Goal: Transaction & Acquisition: Purchase product/service

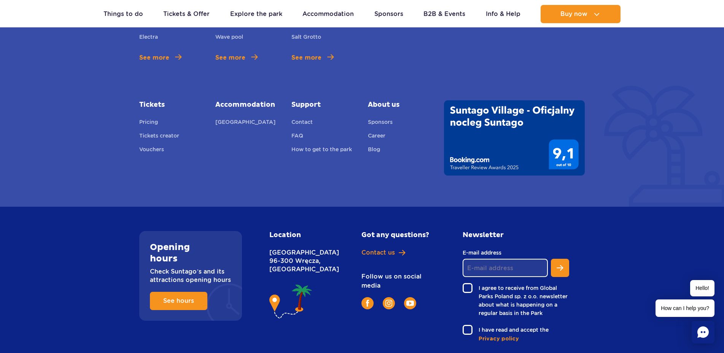
scroll to position [2760, 0]
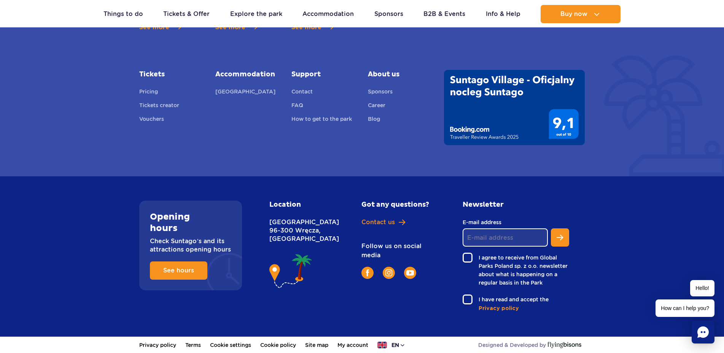
click at [404, 342] on button "en" at bounding box center [391, 346] width 28 height 8
click at [407, 294] on span "PL" at bounding box center [404, 298] width 7 height 8
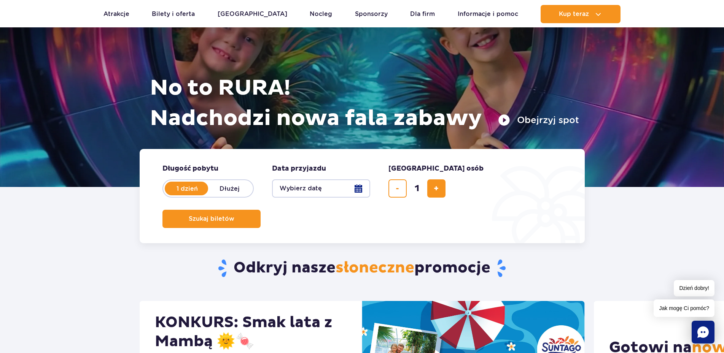
scroll to position [38, 0]
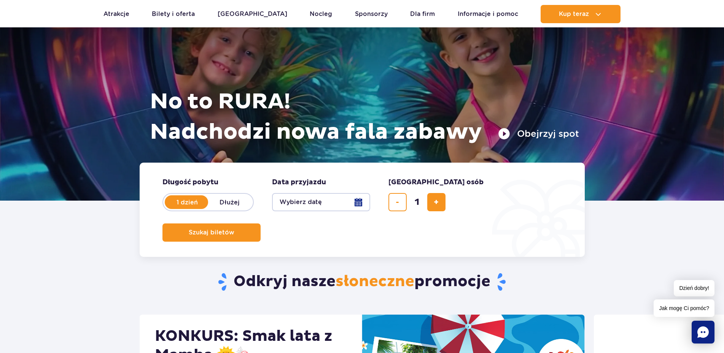
click at [343, 202] on button "Wybierz datę" at bounding box center [321, 202] width 98 height 18
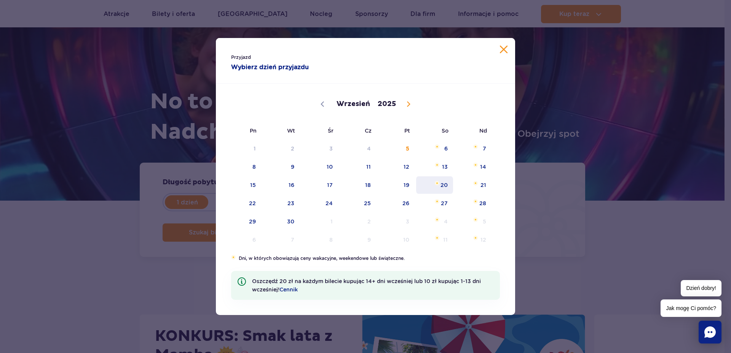
click at [442, 184] on span "20" at bounding box center [434, 186] width 38 height 18
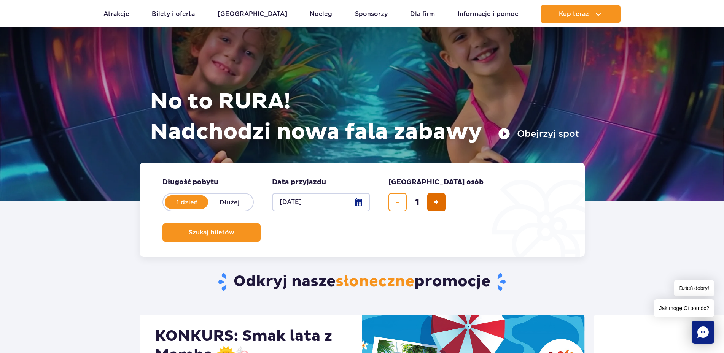
click at [436, 202] on span "dodaj bilet" at bounding box center [436, 202] width 5 height 0
type input "2"
click at [231, 229] on span "Szukaj biletów" at bounding box center [209, 232] width 46 height 7
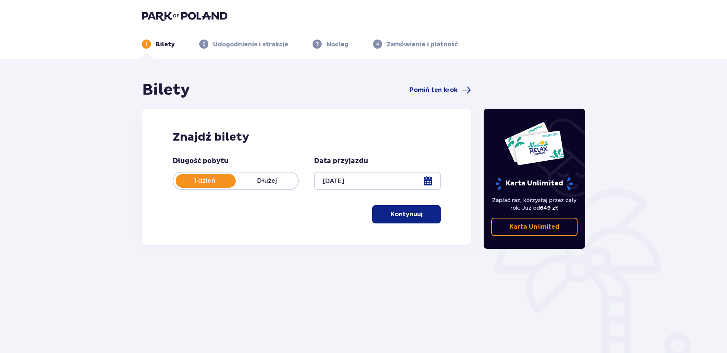
click at [406, 213] on p "Kontynuuj" at bounding box center [407, 214] width 32 height 8
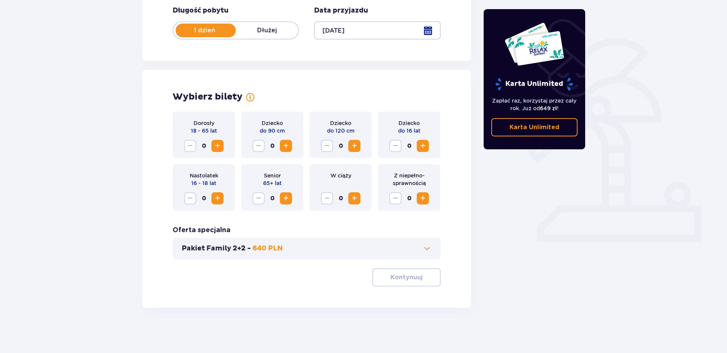
scroll to position [151, 0]
click at [221, 145] on span "Increase" at bounding box center [217, 145] width 9 height 9
click at [357, 197] on span "Increase" at bounding box center [354, 198] width 9 height 9
click at [315, 199] on div "W ciąży 1" at bounding box center [341, 187] width 62 height 46
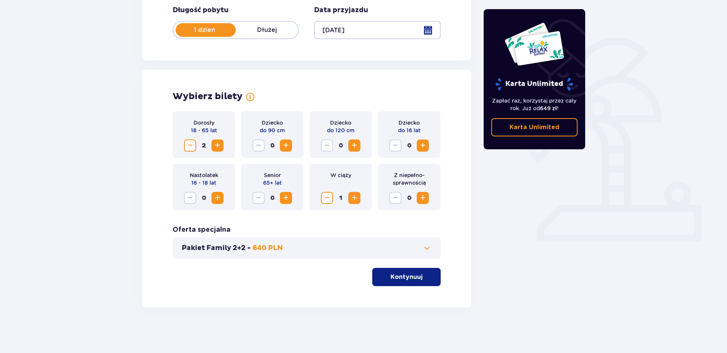
click at [327, 199] on span "Decrease" at bounding box center [327, 198] width 9 height 9
click at [353, 196] on span "Increase" at bounding box center [354, 198] width 9 height 9
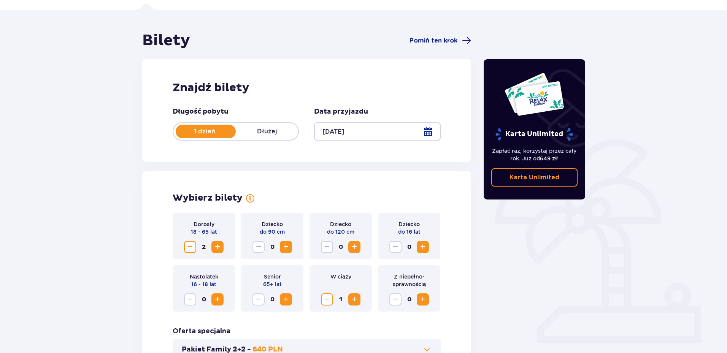
scroll to position [114, 0]
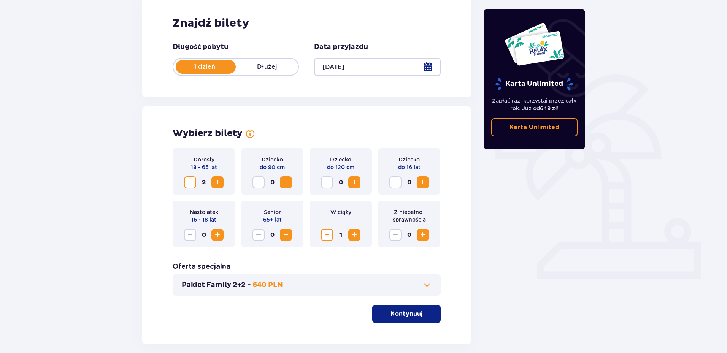
click at [330, 236] on span "Decrease" at bounding box center [327, 235] width 9 height 9
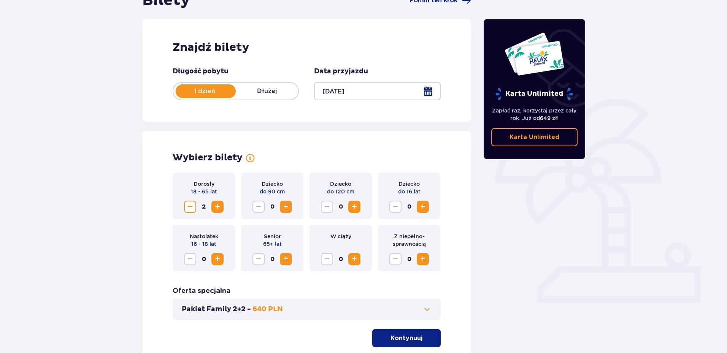
scroll to position [76, 0]
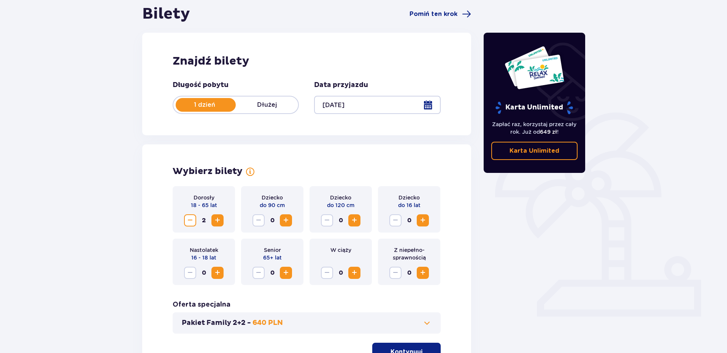
click at [287, 221] on span "Increase" at bounding box center [286, 220] width 9 height 9
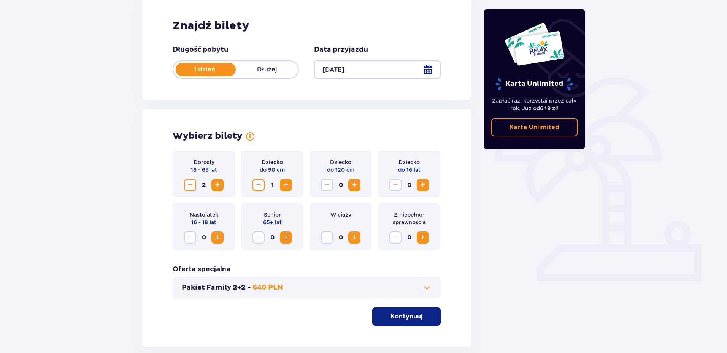
scroll to position [151, 0]
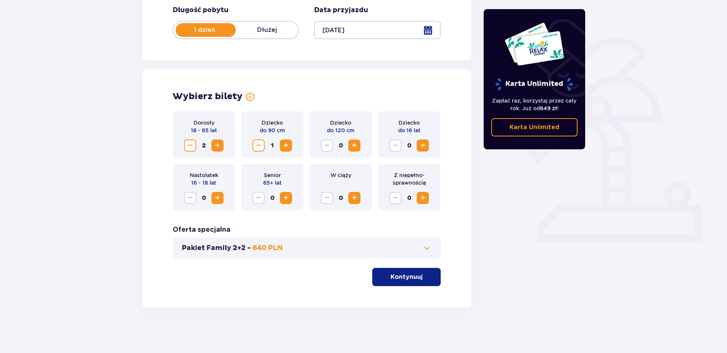
click at [428, 247] on span at bounding box center [427, 248] width 9 height 9
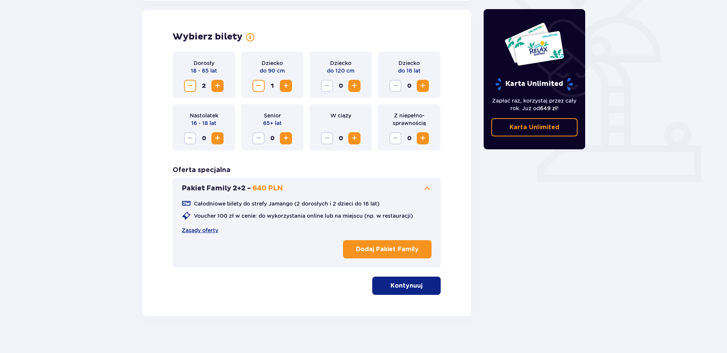
scroll to position [212, 0]
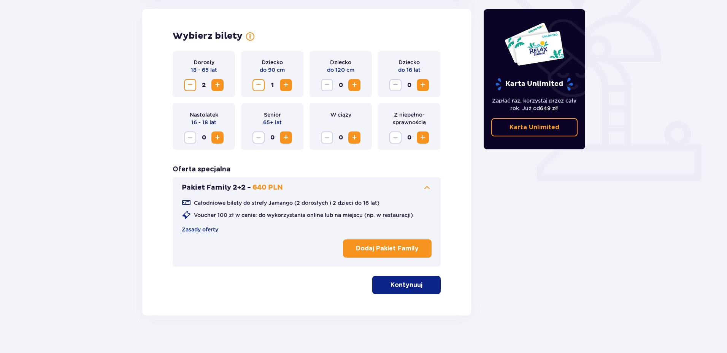
click at [354, 86] on span "Increase" at bounding box center [354, 85] width 9 height 9
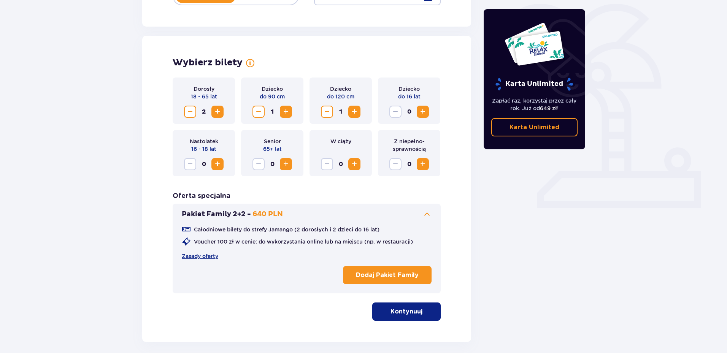
scroll to position [143, 0]
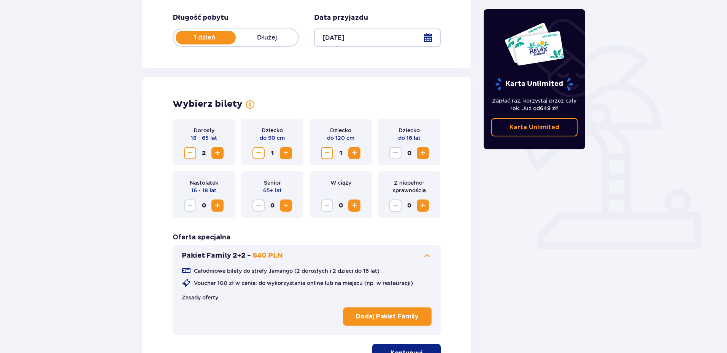
click at [199, 296] on link "Zasady oferty" at bounding box center [200, 298] width 37 height 8
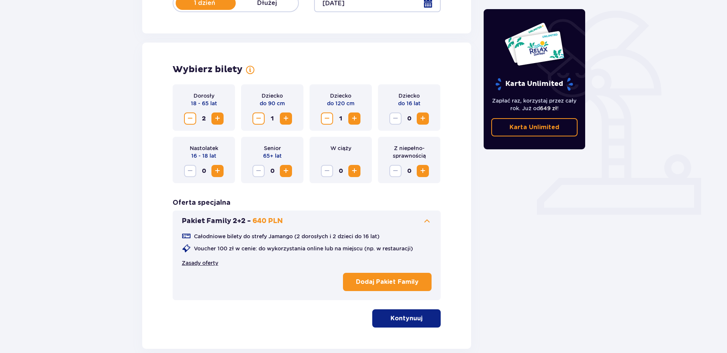
scroll to position [220, 0]
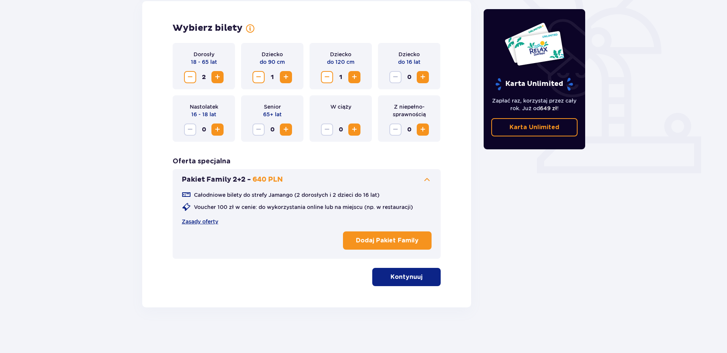
click at [413, 279] on p "Kontynuuj" at bounding box center [407, 277] width 32 height 8
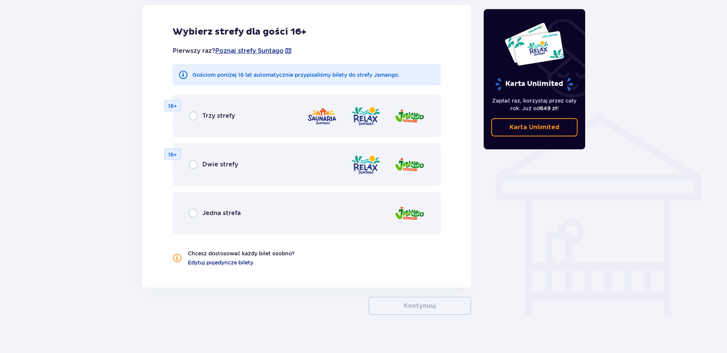
scroll to position [512, 0]
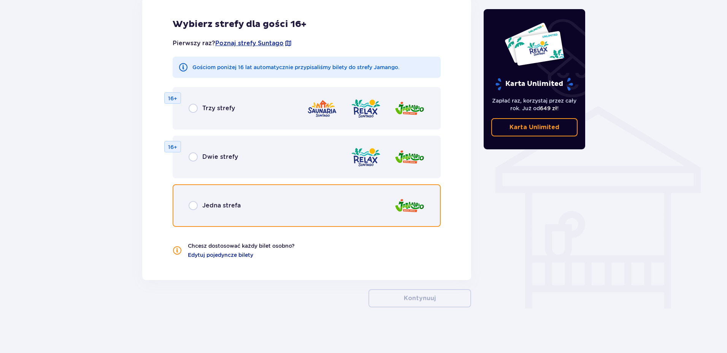
click at [195, 207] on input "radio" at bounding box center [193, 205] width 9 height 9
radio input "true"
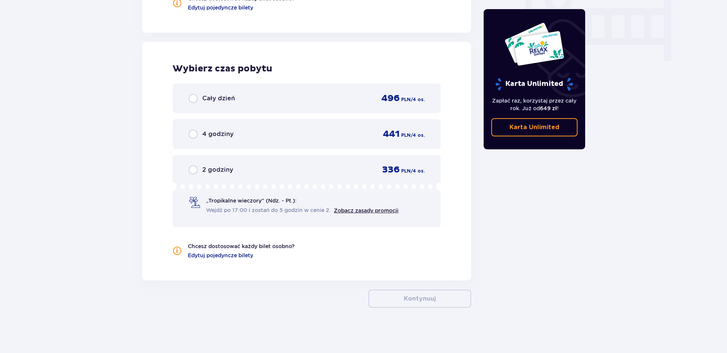
scroll to position [760, 0]
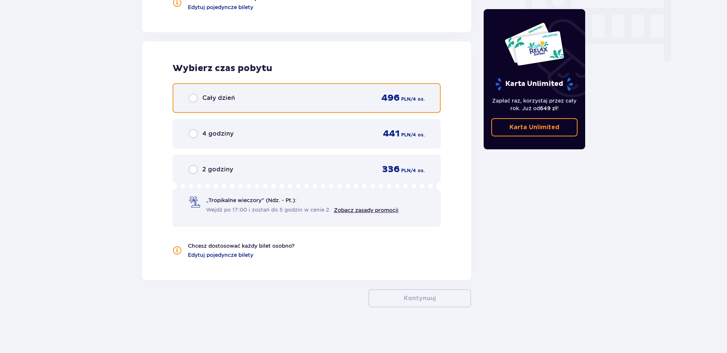
click at [193, 97] on input "radio" at bounding box center [193, 98] width 9 height 9
radio input "true"
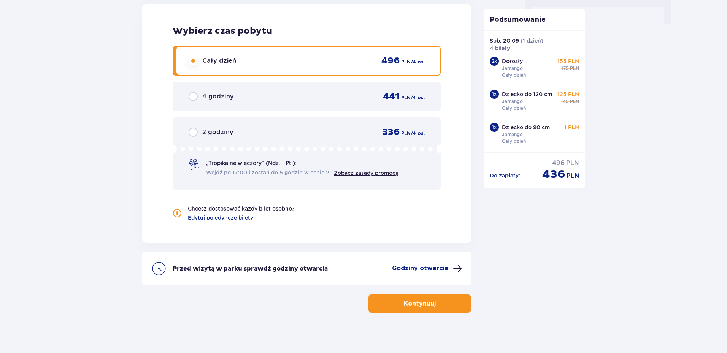
scroll to position [802, 0]
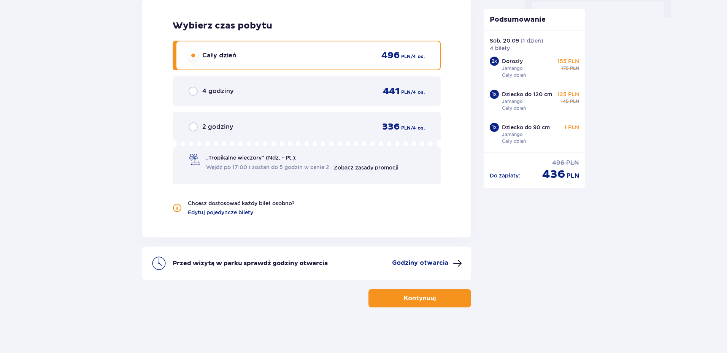
click at [433, 296] on span "button" at bounding box center [437, 298] width 9 height 9
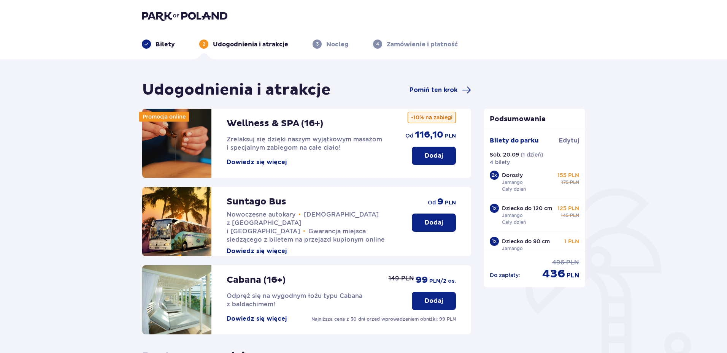
scroll to position [22, 0]
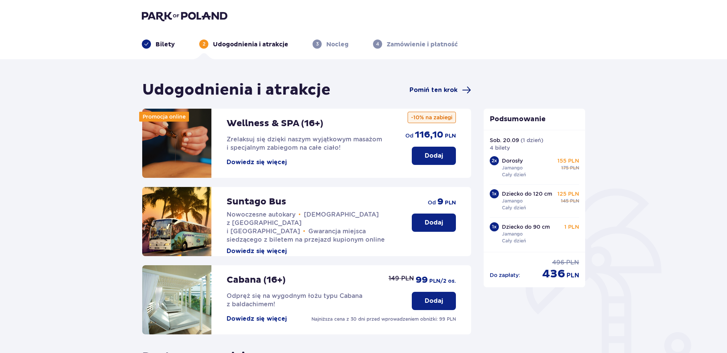
click at [451, 87] on span "Pomiń ten krok" at bounding box center [434, 90] width 48 height 8
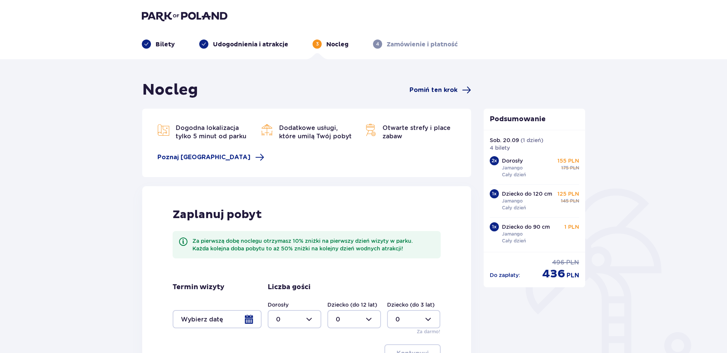
click at [449, 91] on span "Pomiń ten krok" at bounding box center [434, 90] width 48 height 8
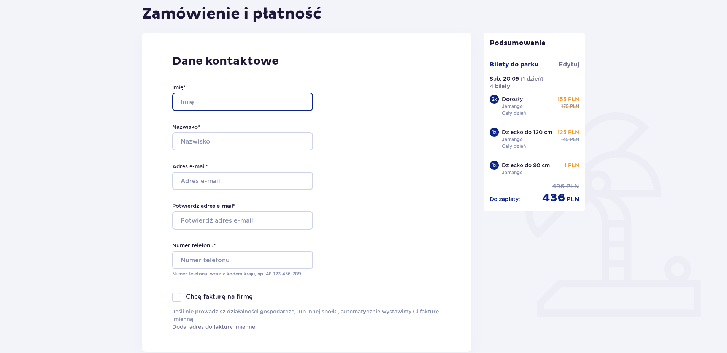
click at [245, 108] on input "Imię *" at bounding box center [242, 102] width 141 height 18
type input "Valerijus"
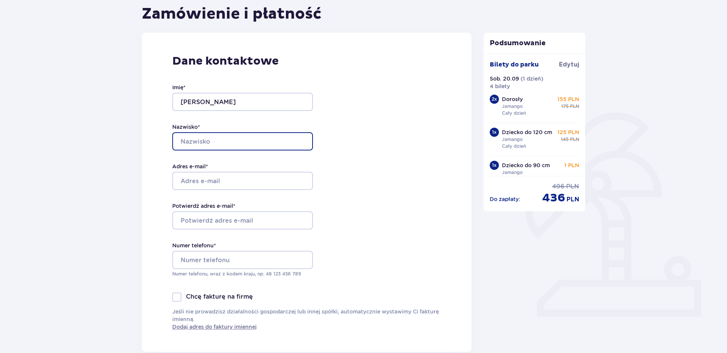
type input "Sitikas"
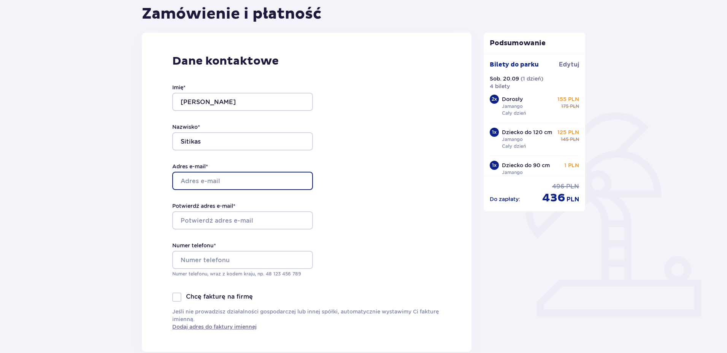
type input "[EMAIL_ADDRESS][DOMAIN_NAME]"
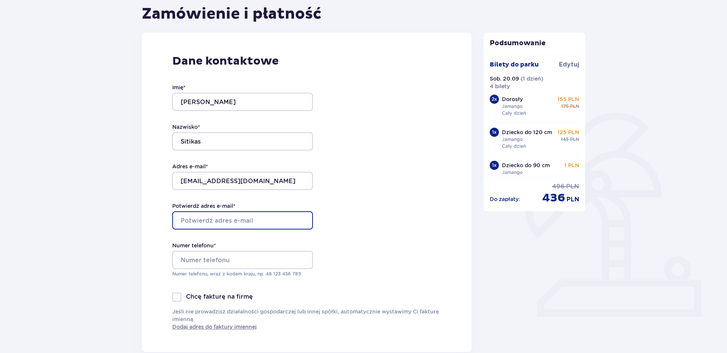
type input "[EMAIL_ADDRESS][DOMAIN_NAME]"
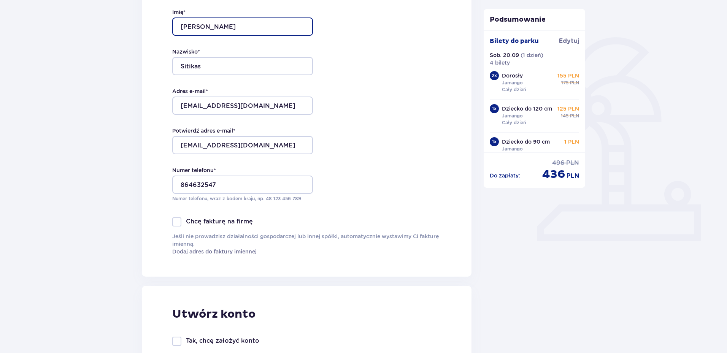
scroll to position [152, 0]
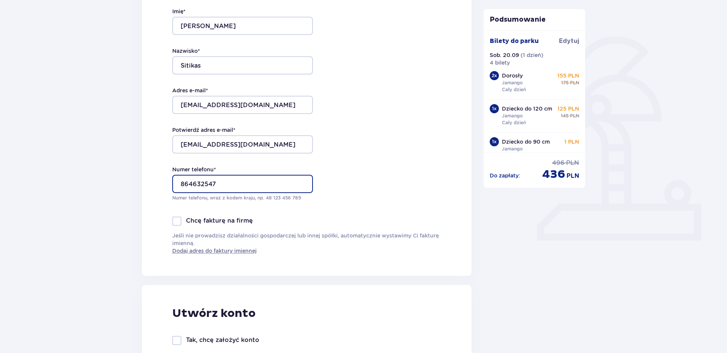
click at [181, 183] on input "864632547" at bounding box center [242, 184] width 141 height 18
drag, startPoint x: 185, startPoint y: 183, endPoint x: 179, endPoint y: 186, distance: 6.0
click at [179, 186] on input "864632547" at bounding box center [242, 184] width 141 height 18
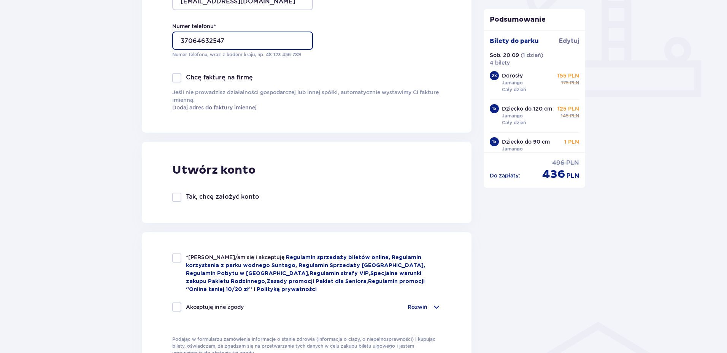
scroll to position [304, 0]
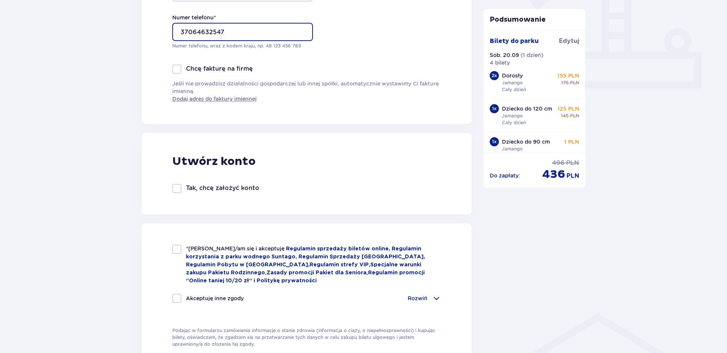
type input "37064632547"
click at [182, 189] on div "Tak, chcę założyć konto" at bounding box center [215, 188] width 87 height 9
checkbox input "true"
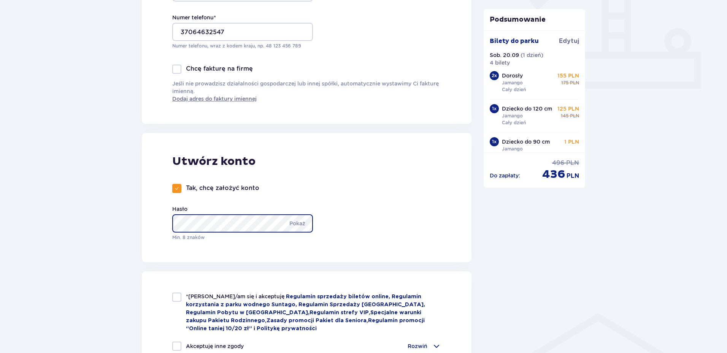
click at [139, 219] on div "Zamówienie i płatność Dane kontaktowe Imię * Valerijus Nazwisko * Sitikas Adres…" at bounding box center [307, 262] width 342 height 972
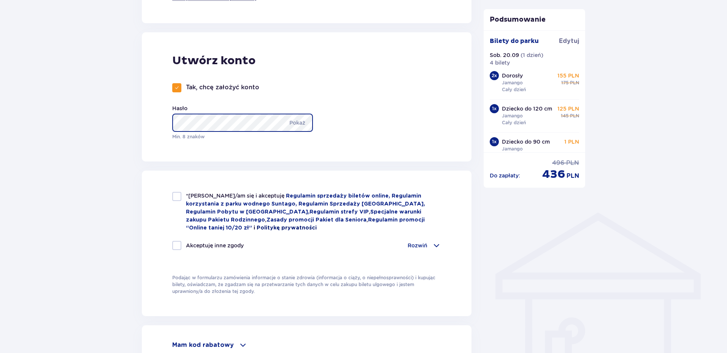
scroll to position [419, 0]
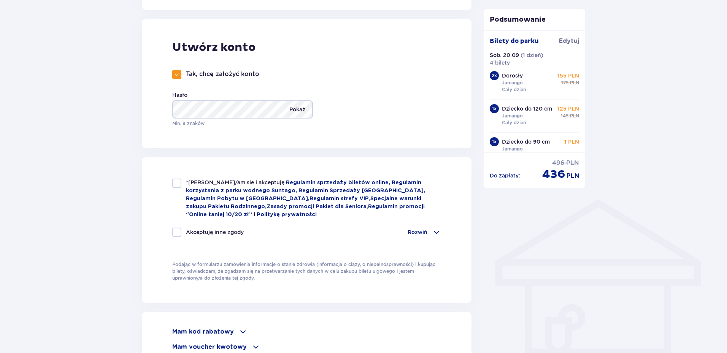
click at [298, 105] on p "Pokaż" at bounding box center [298, 109] width 16 height 18
click at [298, 107] on p "Ukryj" at bounding box center [298, 109] width 14 height 18
click at [176, 186] on div at bounding box center [176, 183] width 9 height 9
checkbox input "true"
click at [175, 232] on div at bounding box center [176, 232] width 9 height 9
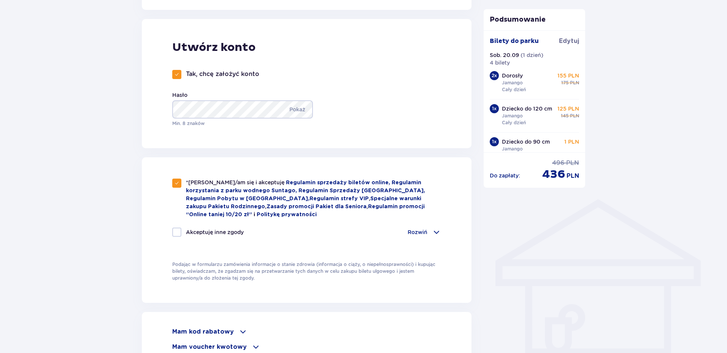
checkbox input "true"
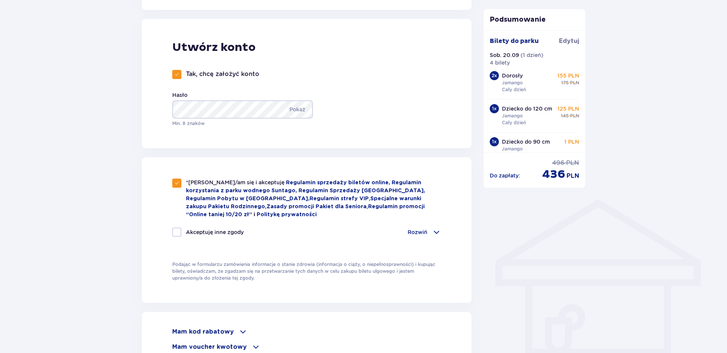
checkbox input "true"
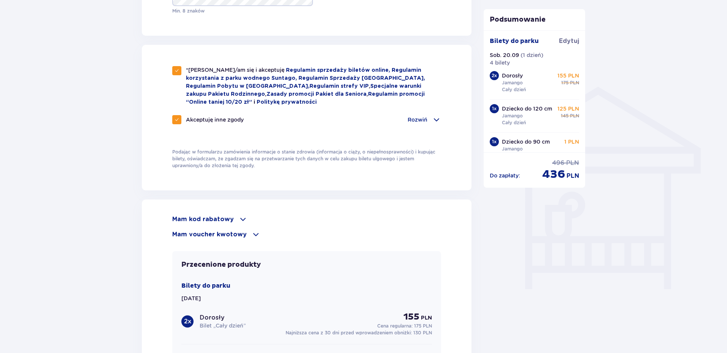
scroll to position [533, 0]
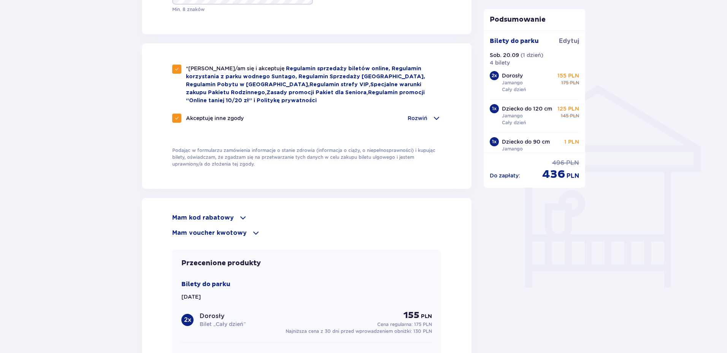
click at [428, 116] on div "Rozwiń" at bounding box center [424, 118] width 33 height 9
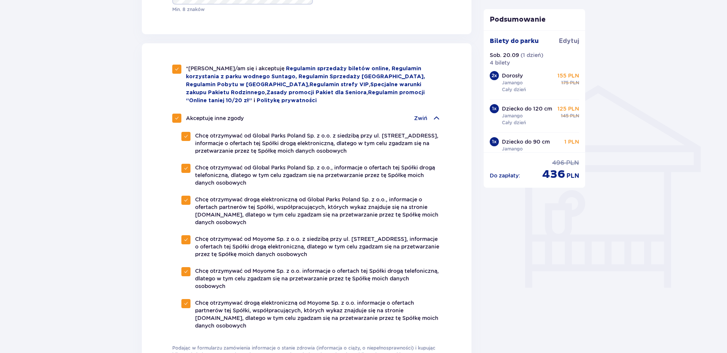
click at [175, 116] on span at bounding box center [177, 118] width 5 height 5
checkbox input "false"
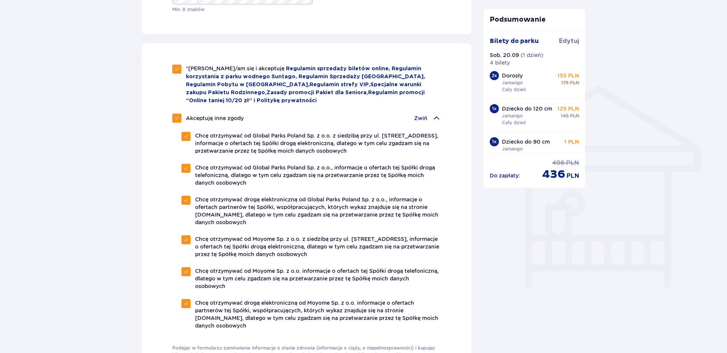
checkbox input "false"
click at [438, 117] on span at bounding box center [436, 118] width 9 height 9
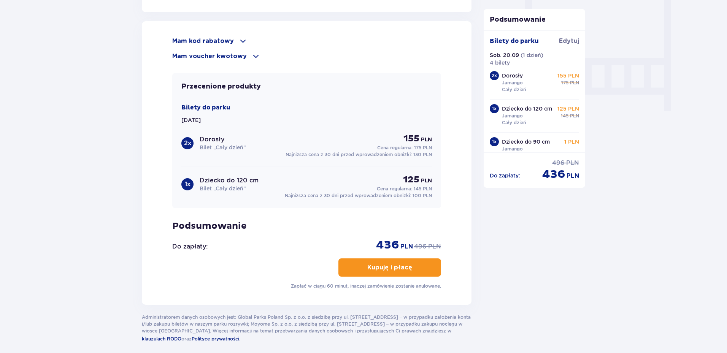
scroll to position [723, 0]
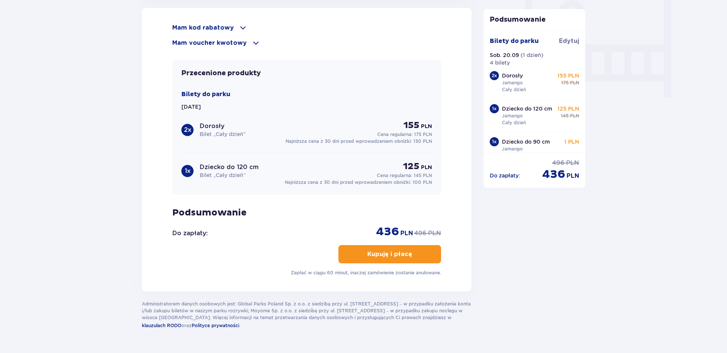
click at [399, 252] on p "Kupuję i płacę" at bounding box center [390, 254] width 45 height 8
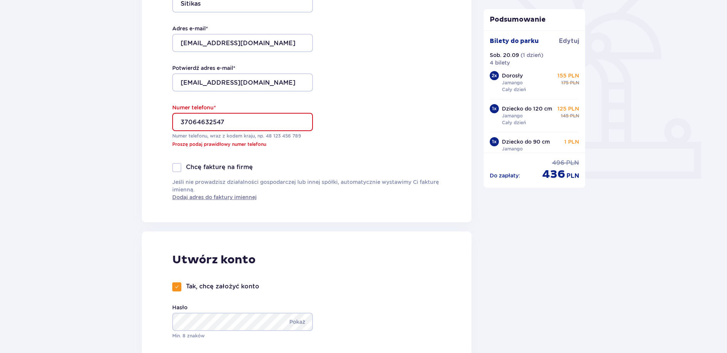
scroll to position [213, 0]
click at [182, 121] on input "37064632547" at bounding box center [242, 123] width 141 height 18
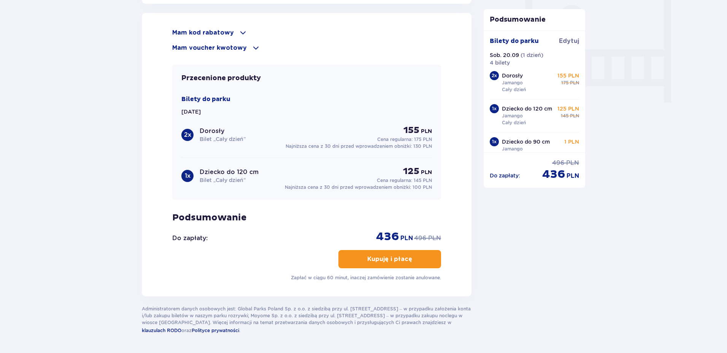
scroll to position [743, 0]
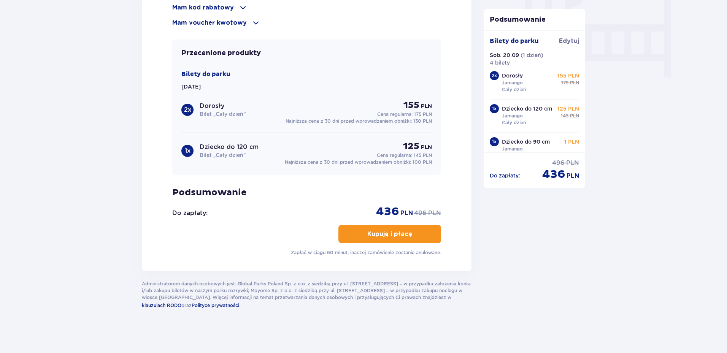
type input "0037064632547"
click at [399, 231] on p "Kupuję i płacę" at bounding box center [390, 234] width 45 height 8
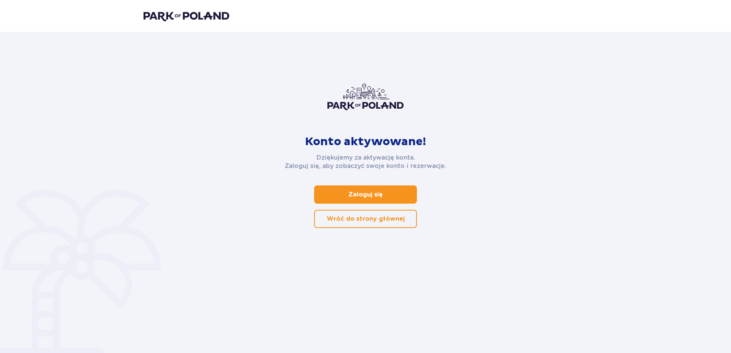
click at [380, 194] on span at bounding box center [383, 194] width 9 height 9
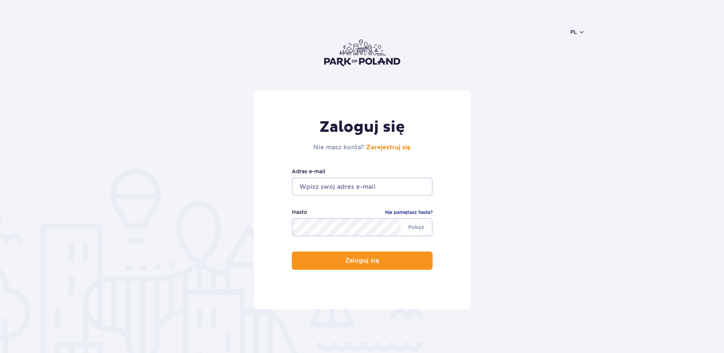
click at [337, 187] on input "email" at bounding box center [362, 187] width 141 height 18
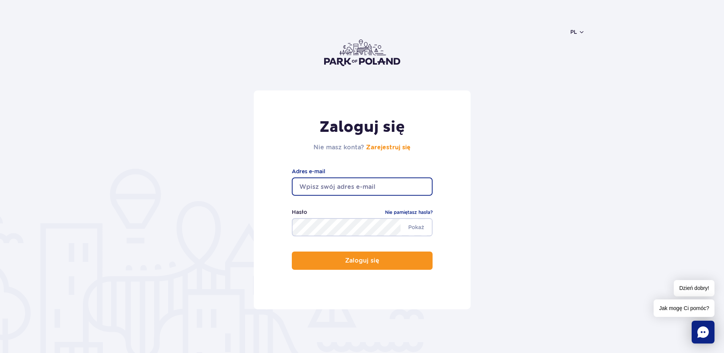
type input "ar3lav@gmail.com"
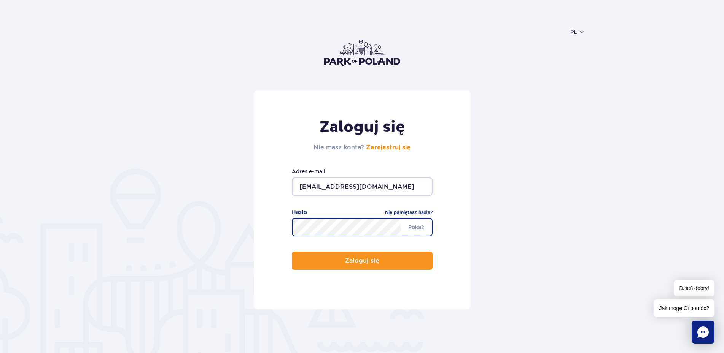
click at [292, 252] on button "Zaloguj się" at bounding box center [362, 261] width 141 height 18
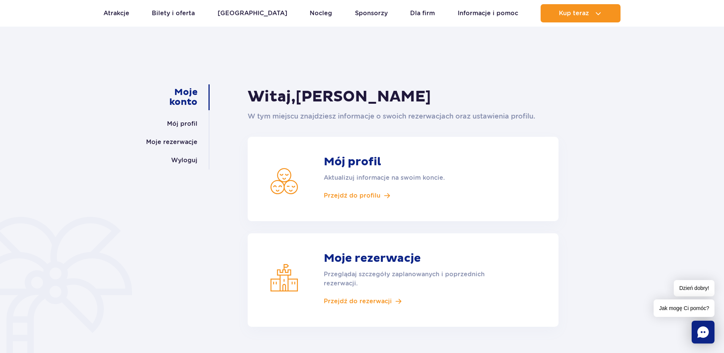
scroll to position [38, 0]
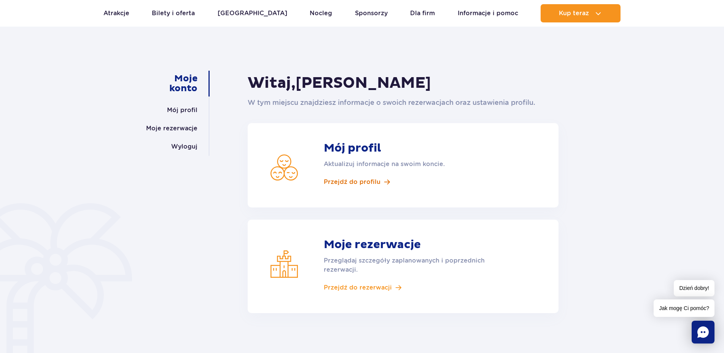
click at [363, 184] on span "Przejdź do profilu" at bounding box center [352, 182] width 57 height 8
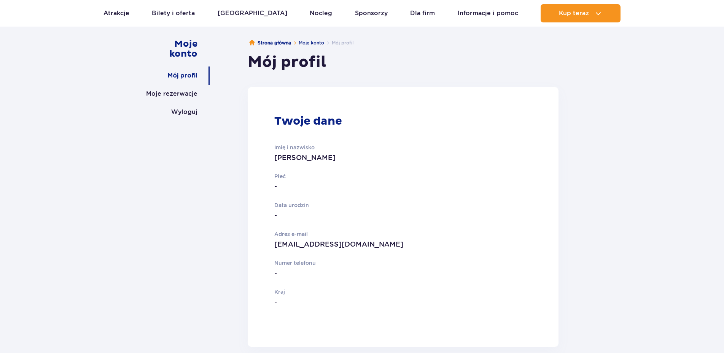
scroll to position [76, 0]
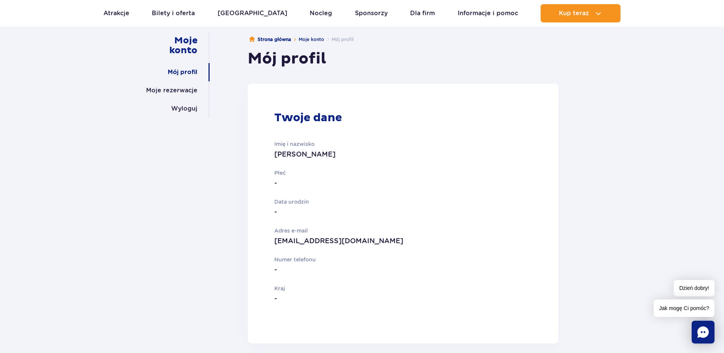
click at [274, 181] on p "-" at bounding box center [373, 183] width 199 height 11
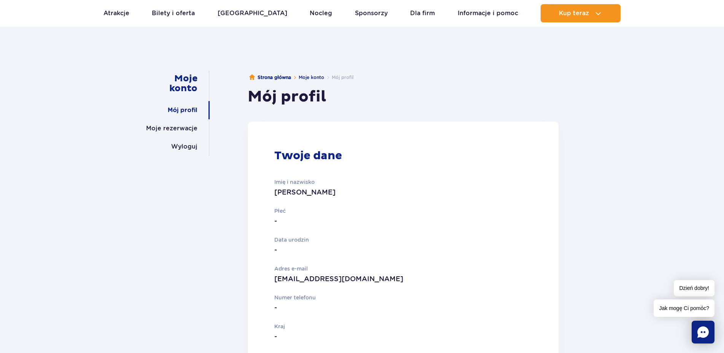
scroll to position [0, 0]
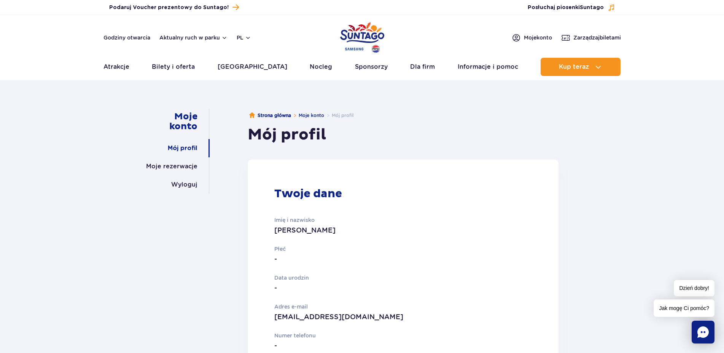
click at [348, 115] on li "Mój profil" at bounding box center [338, 116] width 29 height 8
click at [180, 168] on link "Moje rezerwacje" at bounding box center [171, 167] width 51 height 18
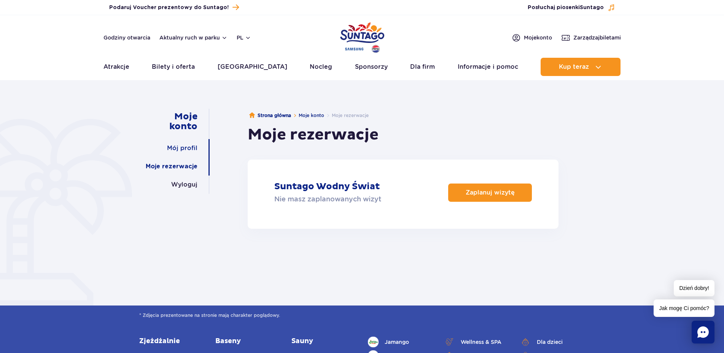
click at [177, 149] on link "Mój profil" at bounding box center [182, 148] width 30 height 18
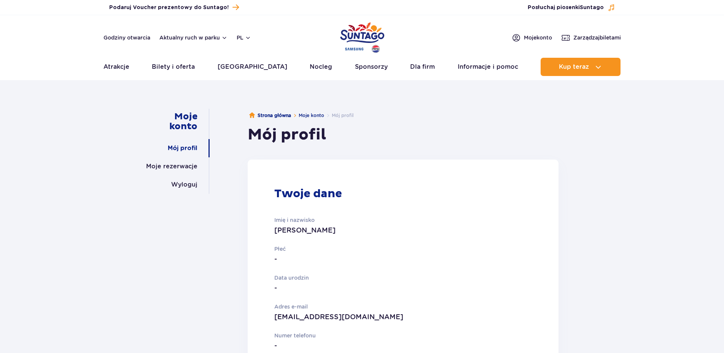
click at [301, 230] on p "[PERSON_NAME]" at bounding box center [373, 230] width 199 height 11
click at [275, 260] on p "-" at bounding box center [373, 259] width 199 height 11
click at [532, 37] on span "Moje konto" at bounding box center [538, 38] width 28 height 8
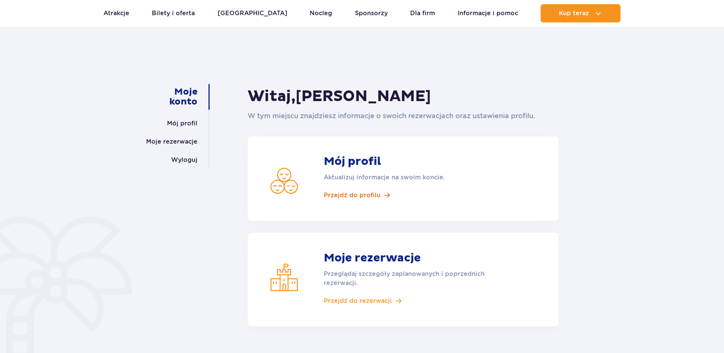
scroll to position [76, 0]
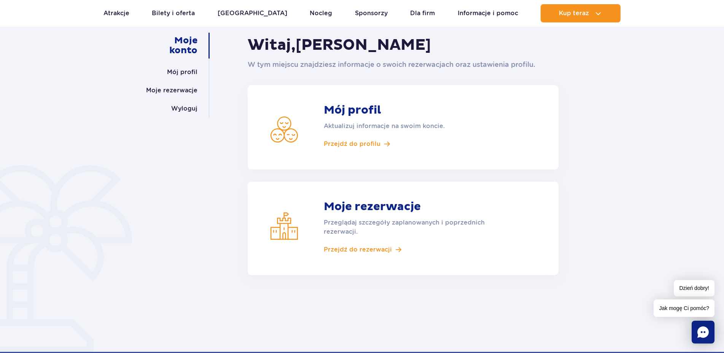
click at [364, 104] on strong "Mój profil" at bounding box center [413, 110] width 179 height 14
click at [358, 140] on span "Przejdź do profilu" at bounding box center [352, 144] width 57 height 8
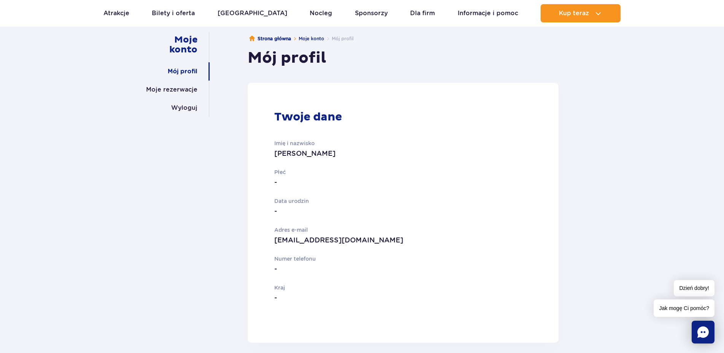
scroll to position [76, 0]
click at [300, 198] on p "Data urodzin" at bounding box center [373, 202] width 199 height 8
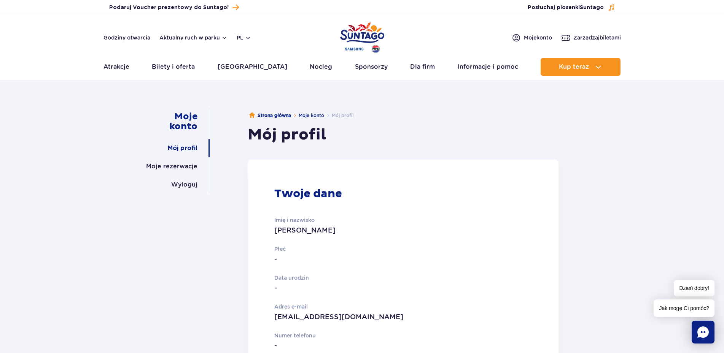
click at [188, 150] on link "Mój profil" at bounding box center [183, 148] width 30 height 18
click at [181, 168] on link "Moje rezerwacje" at bounding box center [171, 167] width 51 height 18
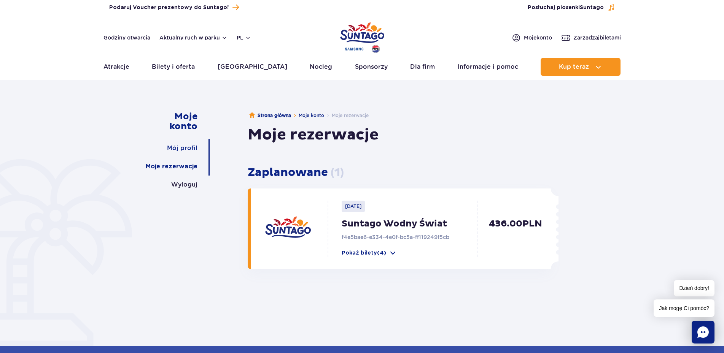
click at [192, 149] on link "Mój profil" at bounding box center [182, 148] width 30 height 18
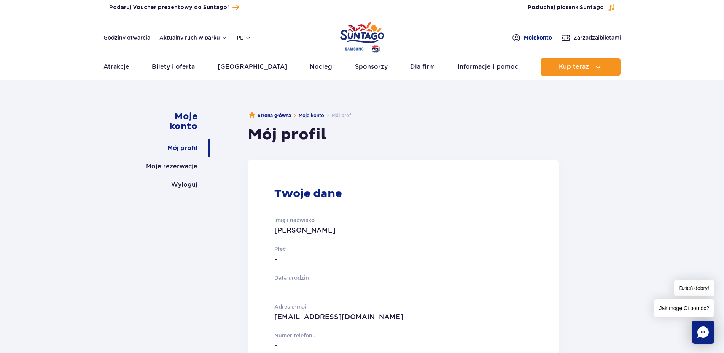
click at [527, 35] on span "Moje konto" at bounding box center [538, 38] width 28 height 8
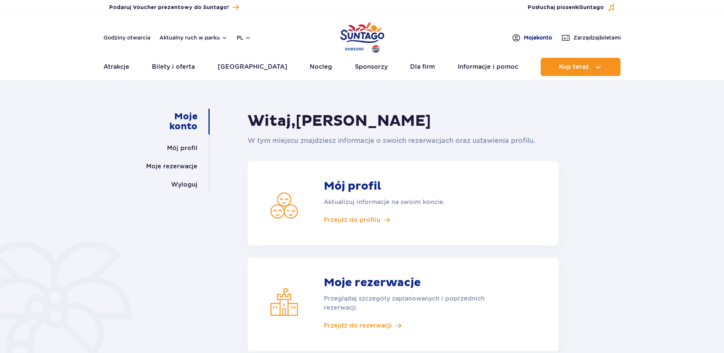
click at [512, 38] on img at bounding box center [516, 38] width 9 height 10
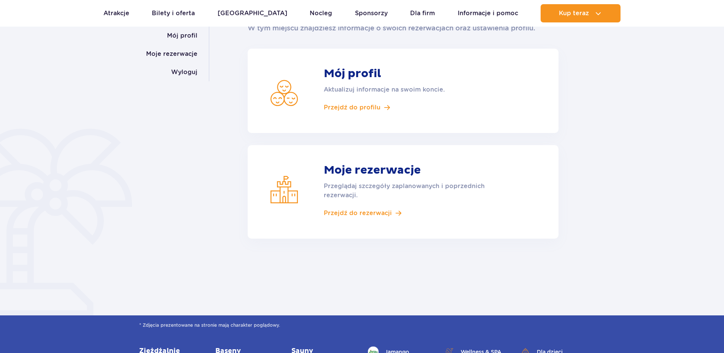
scroll to position [114, 0]
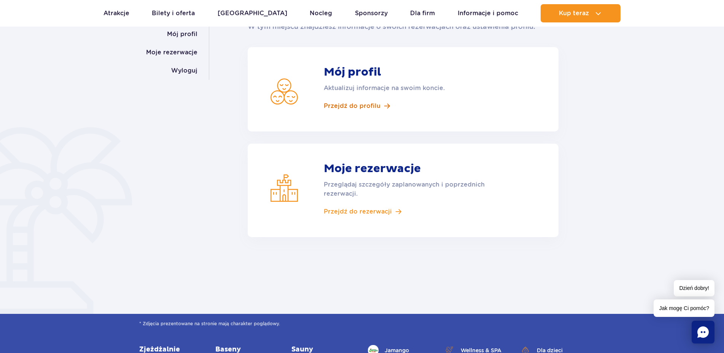
click at [372, 105] on span "Przejdź do profilu" at bounding box center [352, 106] width 57 height 8
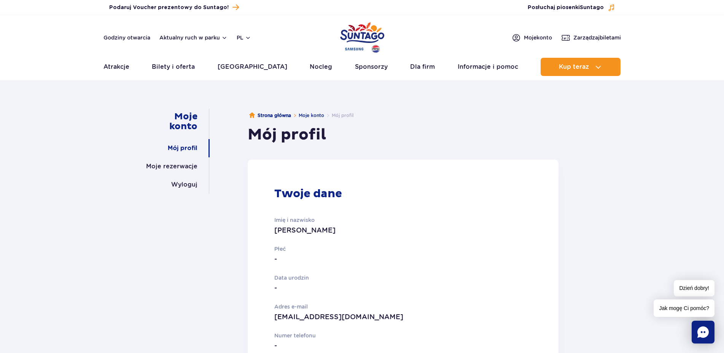
click at [281, 259] on p "-" at bounding box center [373, 259] width 199 height 11
click at [281, 291] on p "-" at bounding box center [373, 288] width 199 height 11
click at [275, 289] on p "-" at bounding box center [373, 288] width 199 height 11
drag, startPoint x: 277, startPoint y: 259, endPoint x: 268, endPoint y: 258, distance: 9.2
click at [268, 258] on article "Twoje dane Imię i nazwisko [PERSON_NAME] Płeć - Data urodzin - Adres e-mail [EM…" at bounding box center [403, 290] width 311 height 260
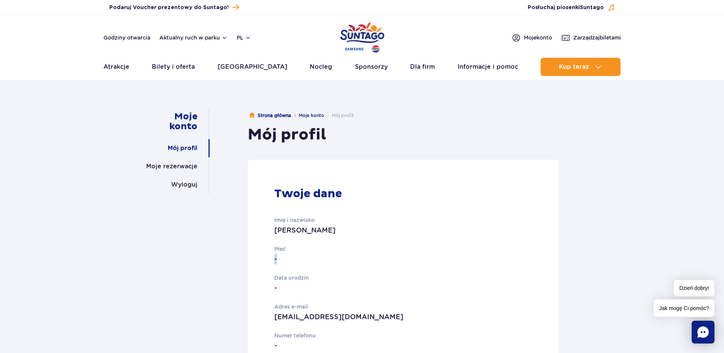
drag, startPoint x: 272, startPoint y: 258, endPoint x: 279, endPoint y: 259, distance: 7.3
click at [273, 258] on article "Twoje dane Imię i nazwisko [PERSON_NAME] Płeć - Data urodzin - Adres e-mail [EM…" at bounding box center [403, 290] width 311 height 260
